Goal: Book appointment/travel/reservation

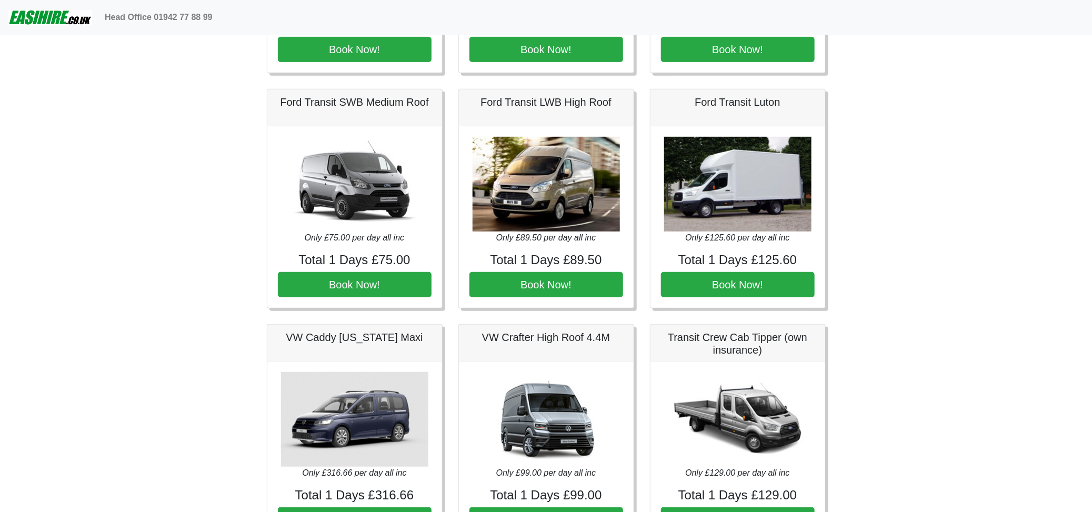
scroll to position [263, 0]
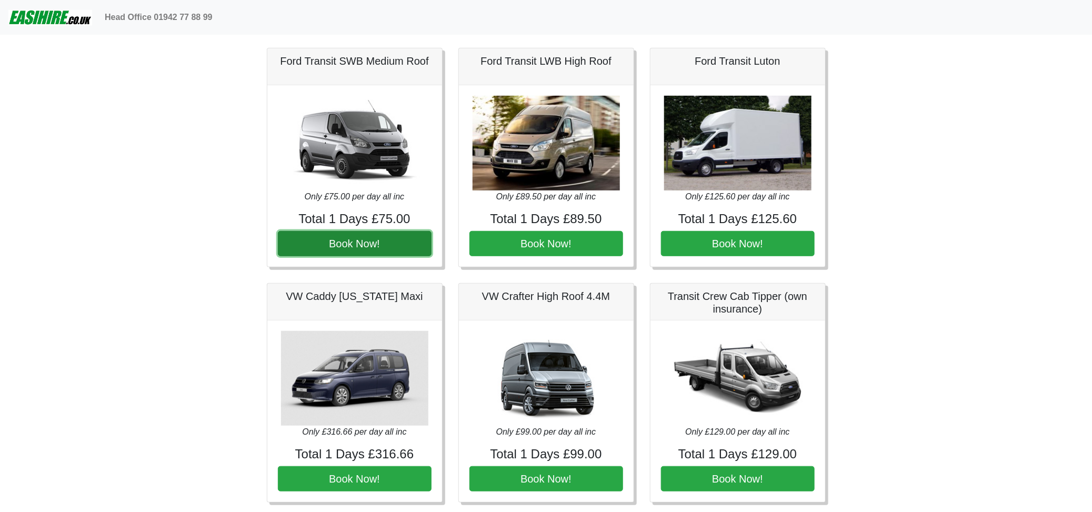
click at [358, 242] on button "Book Now!" at bounding box center [355, 243] width 154 height 25
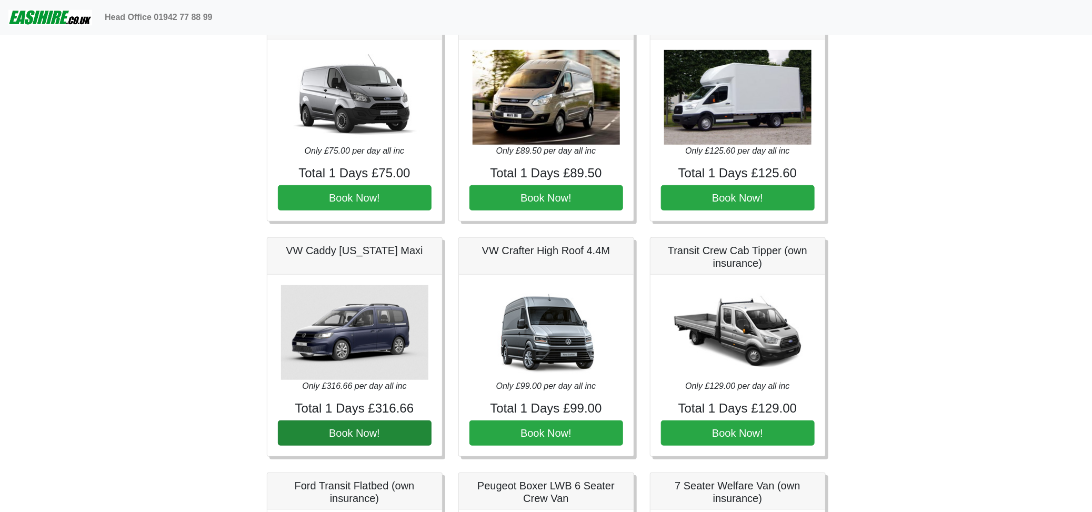
scroll to position [210, 0]
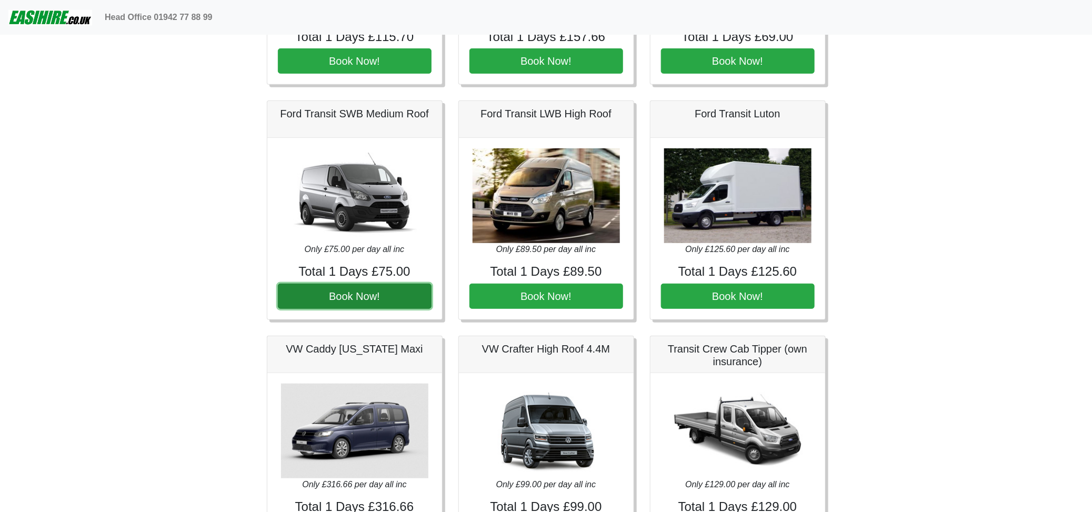
click at [358, 297] on button "Book Now!" at bounding box center [355, 296] width 154 height 25
